Goal: Check status

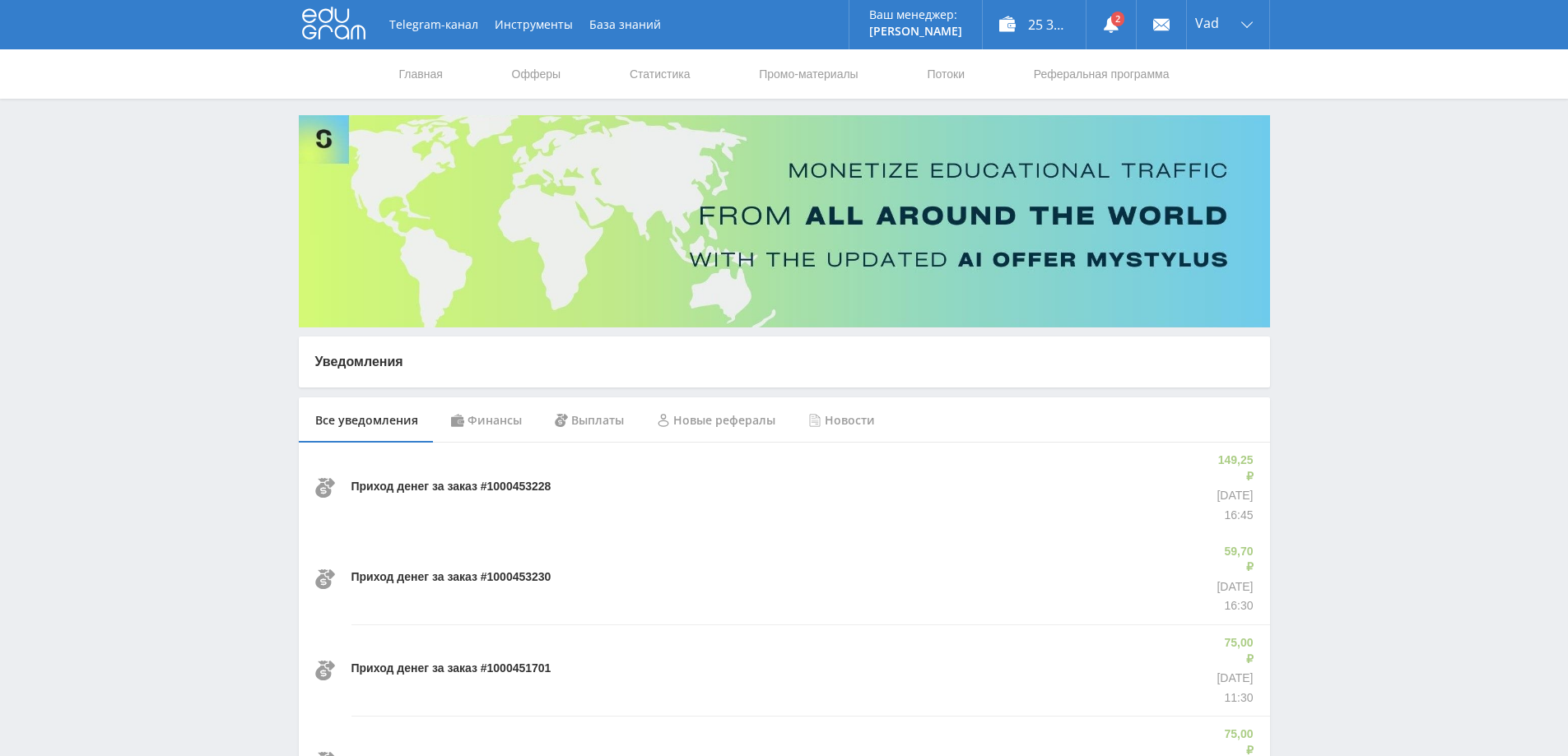
click at [1118, 21] on link at bounding box center [1111, 24] width 49 height 49
click at [673, 73] on link "Статистика" at bounding box center [660, 73] width 65 height 49
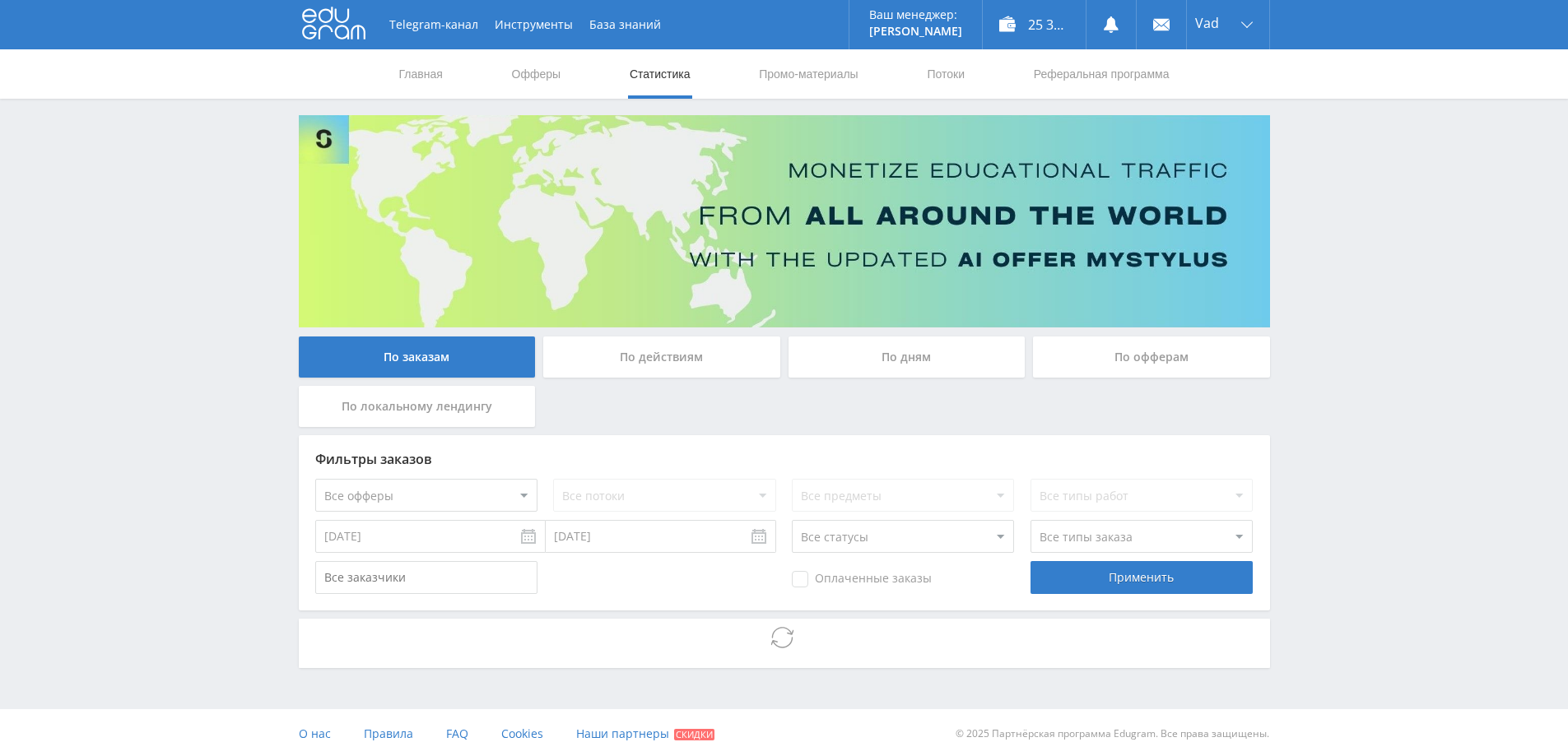
click at [913, 361] on div "По дням" at bounding box center [907, 357] width 237 height 41
click at [0, 0] on input "По дням" at bounding box center [0, 0] width 0 height 0
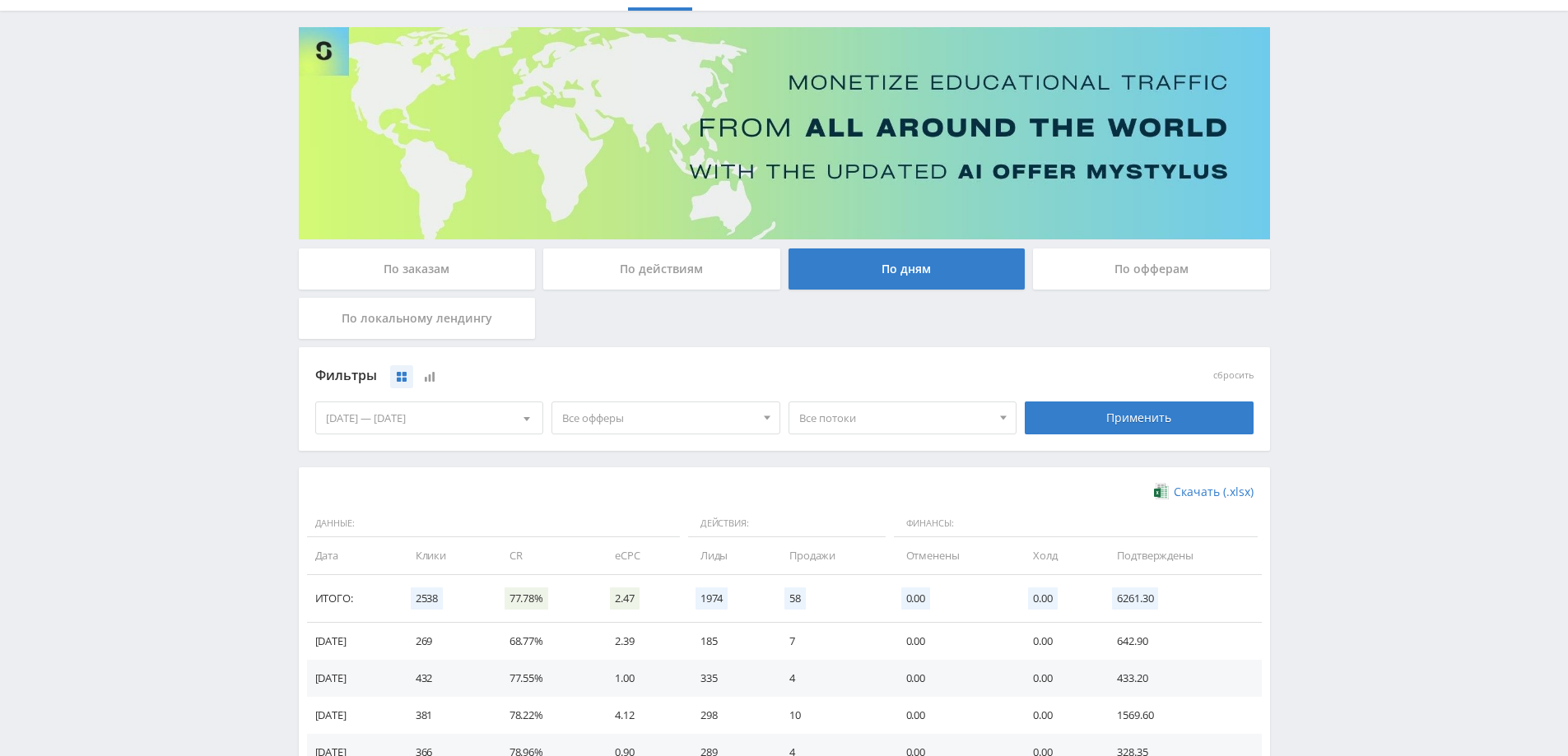
scroll to position [321, 0]
